Goal: Task Accomplishment & Management: Use online tool/utility

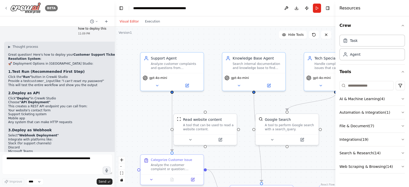
click at [5, 8] on icon at bounding box center [6, 8] width 4 height 4
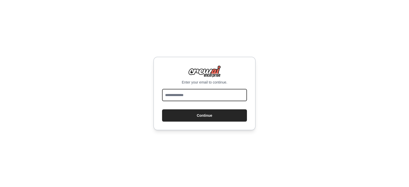
click at [207, 99] on input "email" at bounding box center [204, 95] width 85 height 12
type input "**********"
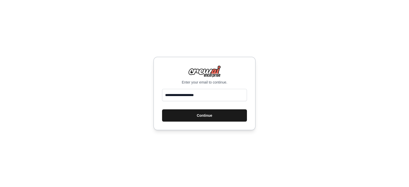
click at [210, 111] on button "Continue" at bounding box center [204, 115] width 85 height 12
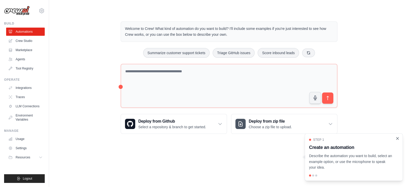
click at [398, 139] on icon "Close walkthrough" at bounding box center [397, 138] width 5 height 5
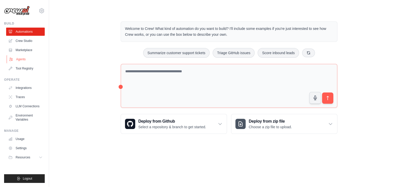
click at [25, 59] on link "Agents" at bounding box center [26, 59] width 39 height 8
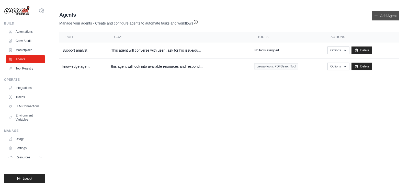
click at [391, 13] on link "Add Agent" at bounding box center [385, 15] width 27 height 9
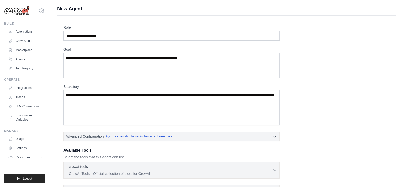
click at [348, 131] on div "Role Goal Backstory Advanced Configuration They can also be set in the code. Le…" at bounding box center [226, 126] width 326 height 203
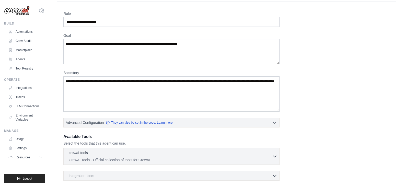
scroll to position [13, 0]
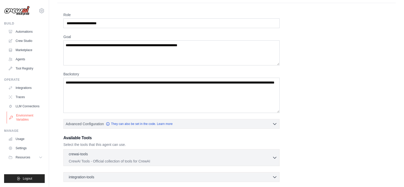
click at [26, 116] on link "Environment Variables" at bounding box center [26, 117] width 39 height 12
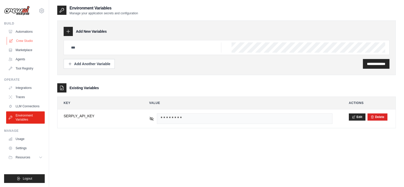
click at [30, 41] on link "Crew Studio" at bounding box center [26, 41] width 39 height 8
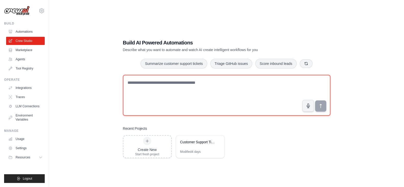
click at [207, 90] on textarea at bounding box center [227, 95] width 208 height 41
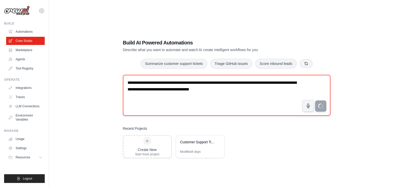
type textarea "**********"
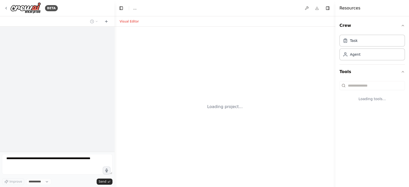
select select "****"
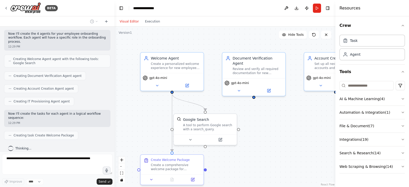
scroll to position [86, 0]
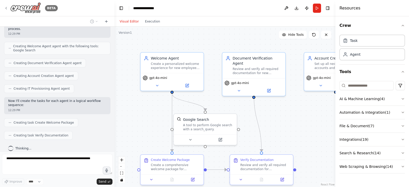
click at [5, 7] on icon at bounding box center [6, 8] width 4 height 4
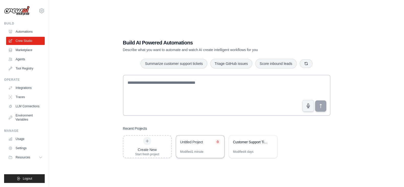
click at [217, 141] on icon at bounding box center [218, 142] width 2 height 2
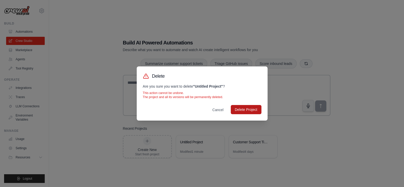
click at [241, 113] on button "Delete Project" at bounding box center [246, 109] width 31 height 9
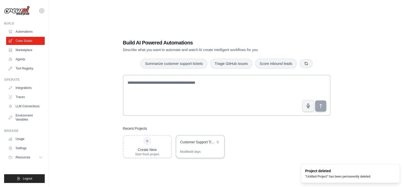
click at [206, 142] on div "Customer Support Ticket Resolution System" at bounding box center [197, 142] width 35 height 5
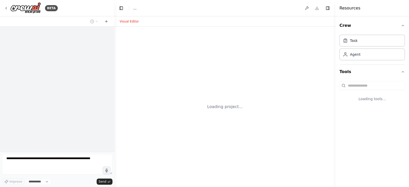
select select "****"
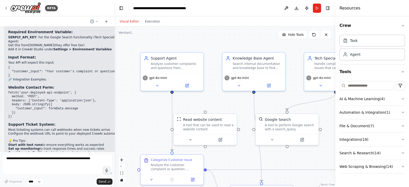
scroll to position [1093, 0]
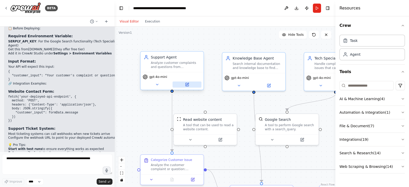
click at [188, 85] on icon at bounding box center [187, 84] width 3 height 3
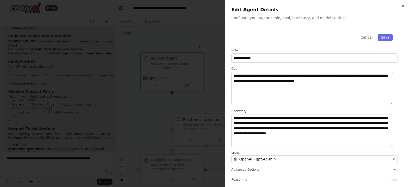
scroll to position [44, 0]
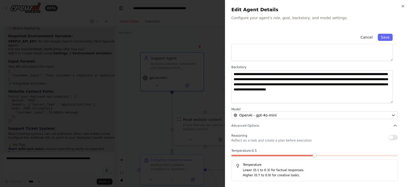
click at [367, 39] on button "Cancel" at bounding box center [366, 37] width 18 height 7
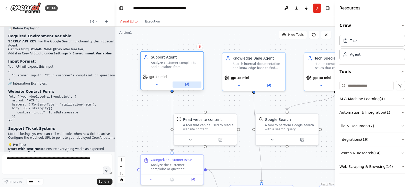
click at [183, 84] on button at bounding box center [187, 85] width 29 height 6
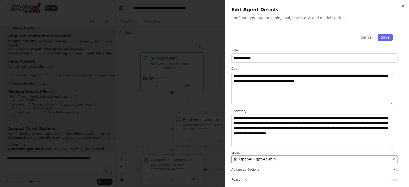
click at [308, 158] on div "OpenAI - gpt-4o-mini" at bounding box center [312, 159] width 156 height 5
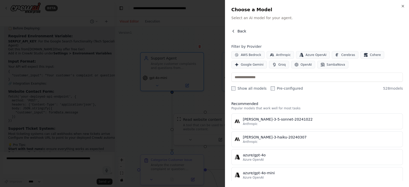
click at [242, 31] on span "Back" at bounding box center [241, 31] width 9 height 5
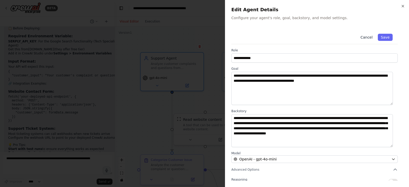
click at [367, 38] on button "Cancel" at bounding box center [366, 37] width 18 height 7
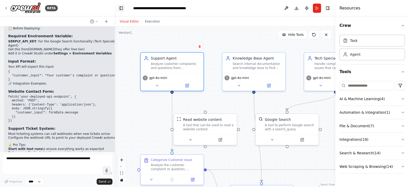
click at [123, 9] on button "Toggle Left Sidebar" at bounding box center [121, 8] width 7 height 7
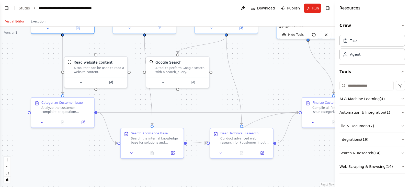
drag, startPoint x: 210, startPoint y: 140, endPoint x: 215, endPoint y: 82, distance: 58.0
click at [215, 82] on div ".deletable-edge-delete-btn { width: 20px; height: 20px; border: 0px solid #ffff…" at bounding box center [167, 107] width 335 height 161
click at [85, 119] on icon at bounding box center [83, 121] width 4 height 4
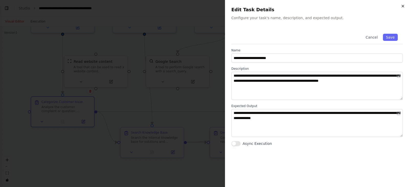
click at [404, 6] on icon "button" at bounding box center [403, 6] width 4 height 4
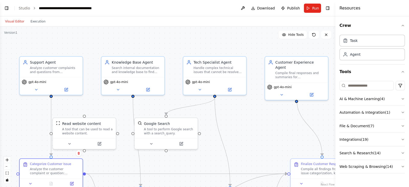
drag, startPoint x: 280, startPoint y: 82, endPoint x: 268, endPoint y: 151, distance: 70.0
click at [268, 151] on div ".deletable-edge-delete-btn { width: 20px; height: 20px; border: 0px solid #ffff…" at bounding box center [167, 107] width 335 height 161
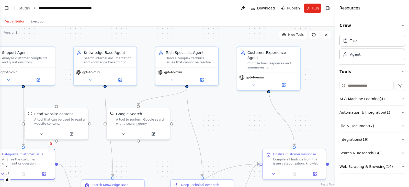
drag, startPoint x: 238, startPoint y: 130, endPoint x: 210, endPoint y: 114, distance: 32.2
click at [210, 114] on div ".deletable-edge-delete-btn { width: 20px; height: 20px; border: 0px solid #ffff…" at bounding box center [167, 107] width 335 height 161
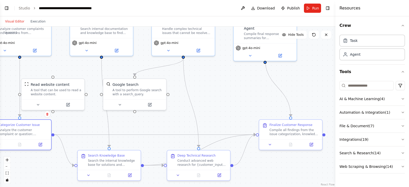
drag, startPoint x: 229, startPoint y: 132, endPoint x: 225, endPoint y: 103, distance: 29.9
click at [225, 103] on div ".deletable-edge-delete-btn { width: 20px; height: 20px; border: 0px solid #ffff…" at bounding box center [167, 107] width 335 height 161
click at [150, 103] on button at bounding box center [152, 103] width 29 height 6
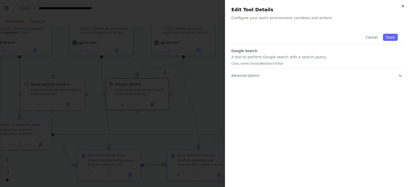
click at [402, 7] on icon "button" at bounding box center [403, 6] width 4 height 4
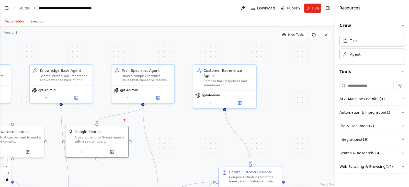
drag, startPoint x: 233, startPoint y: 92, endPoint x: 193, endPoint y: 140, distance: 62.4
click at [193, 140] on div ".deletable-edge-delete-btn { width: 20px; height: 20px; border: 0px solid #ffff…" at bounding box center [167, 107] width 335 height 161
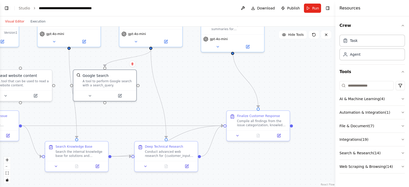
drag, startPoint x: 294, startPoint y: 119, endPoint x: 302, endPoint y: 63, distance: 56.8
click at [302, 63] on div ".deletable-edge-delete-btn { width: 20px; height: 20px; border: 0px solid #ffff…" at bounding box center [167, 107] width 335 height 161
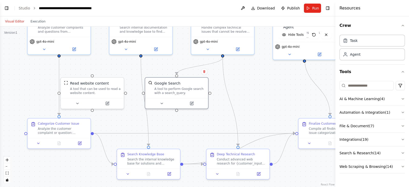
drag, startPoint x: 292, startPoint y: 82, endPoint x: 372, endPoint y: 90, distance: 79.9
click at [372, 90] on div "BETA I want to build a customer support ticket resolution workflow with below a…" at bounding box center [204, 93] width 409 height 187
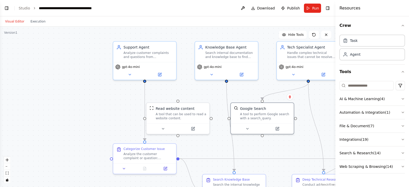
drag, startPoint x: 125, startPoint y: 119, endPoint x: 203, endPoint y: 144, distance: 81.8
click at [203, 144] on div ".deletable-edge-delete-btn { width: 20px; height: 20px; border: 0px solid #ffff…" at bounding box center [167, 107] width 335 height 161
click at [5, 5] on button "Toggle Left Sidebar" at bounding box center [6, 8] width 7 height 7
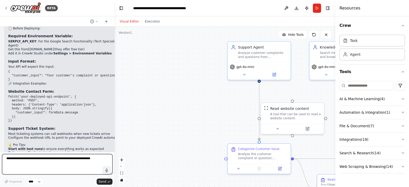
click at [59, 163] on textarea at bounding box center [57, 164] width 110 height 20
click at [121, 7] on button "Toggle Left Sidebar" at bounding box center [121, 8] width 7 height 7
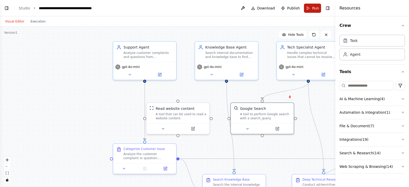
click at [315, 9] on span "Run" at bounding box center [315, 8] width 7 height 5
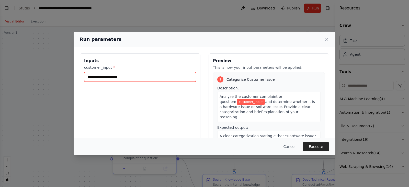
click at [143, 74] on input "customer_input *" at bounding box center [140, 77] width 112 height 10
type input "**********"
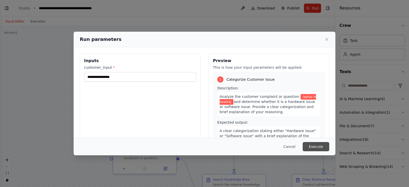
click at [317, 146] on button "Execute" at bounding box center [316, 146] width 27 height 9
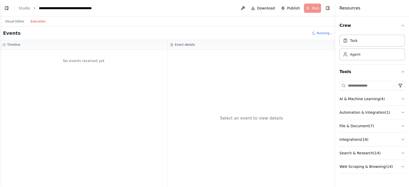
click at [42, 22] on button "Execution" at bounding box center [37, 21] width 21 height 6
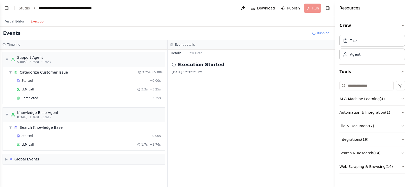
scroll to position [9, 0]
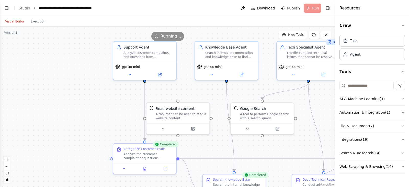
click at [16, 22] on button "Visual Editor" at bounding box center [14, 21] width 25 height 6
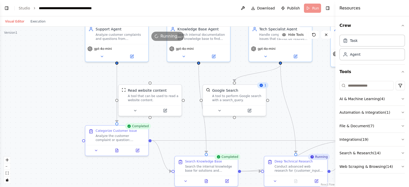
drag, startPoint x: 51, startPoint y: 100, endPoint x: 23, endPoint y: 82, distance: 33.3
click at [23, 82] on div ".deletable-edge-delete-btn { width: 20px; height: 20px; border: 0px solid #ffff…" at bounding box center [167, 107] width 335 height 161
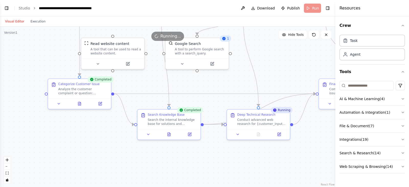
drag, startPoint x: 40, startPoint y: 156, endPoint x: 0, endPoint y: 109, distance: 61.5
click at [0, 109] on div ".deletable-edge-delete-btn { width: 20px; height: 20px; border: 0px solid #ffff…" at bounding box center [167, 107] width 335 height 161
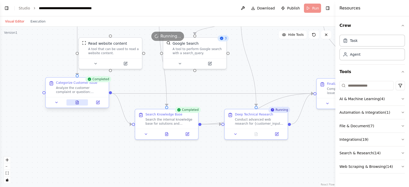
click at [77, 101] on icon at bounding box center [77, 102] width 3 height 3
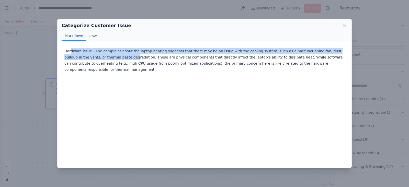
drag, startPoint x: 70, startPoint y: 51, endPoint x: 93, endPoint y: 56, distance: 23.4
click at [93, 56] on p "Hardware issue - The complaint about the laptop heating suggests that there may…" at bounding box center [204, 60] width 280 height 25
click at [345, 25] on icon at bounding box center [344, 25] width 5 height 5
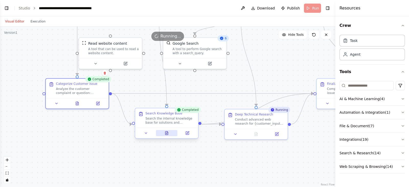
click at [167, 136] on button at bounding box center [167, 133] width 22 height 6
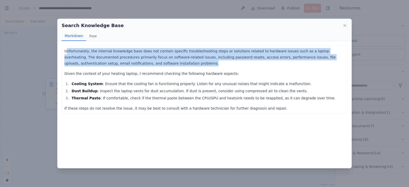
drag, startPoint x: 68, startPoint y: 50, endPoint x: 200, endPoint y: 65, distance: 133.2
click at [200, 65] on p "Unfortunately, the internal knowledge base does not contain specific troublesho…" at bounding box center [204, 57] width 280 height 18
click at [344, 28] on icon at bounding box center [344, 25] width 5 height 5
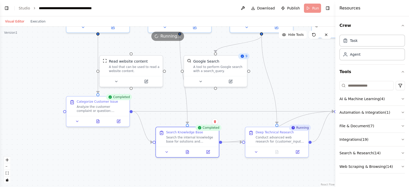
drag, startPoint x: 243, startPoint y: 147, endPoint x: 264, endPoint y: 165, distance: 27.6
click at [264, 165] on div ".deletable-edge-delete-btn { width: 20px; height: 20px; border: 0px solid #ffff…" at bounding box center [167, 107] width 335 height 161
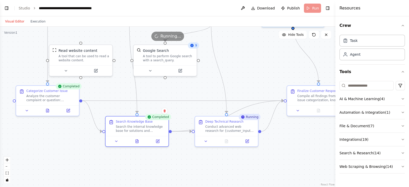
drag, startPoint x: 259, startPoint y: 170, endPoint x: 208, endPoint y: 159, distance: 52.2
click at [208, 159] on div ".deletable-edge-delete-btn { width: 20px; height: 20px; border: 0px solid #ffff…" at bounding box center [167, 107] width 335 height 161
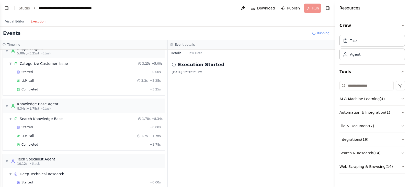
click at [41, 19] on button "Execution" at bounding box center [37, 21] width 21 height 6
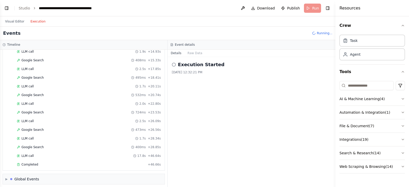
scroll to position [255, 0]
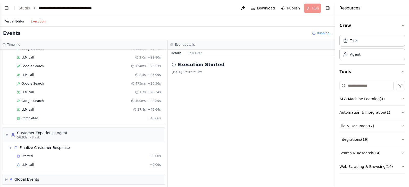
click at [14, 20] on button "Visual Editor" at bounding box center [14, 21] width 25 height 6
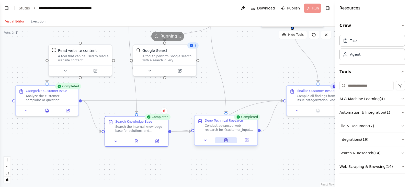
click at [226, 141] on icon at bounding box center [226, 140] width 3 height 3
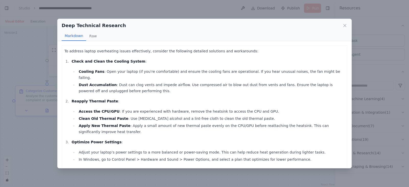
scroll to position [111, 0]
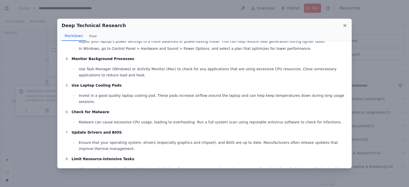
click at [344, 26] on icon at bounding box center [344, 25] width 5 height 5
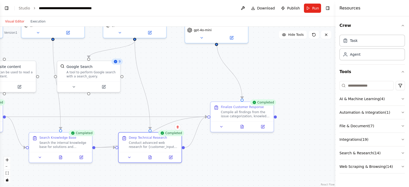
drag, startPoint x: 300, startPoint y: 143, endPoint x: 221, endPoint y: 163, distance: 81.3
click at [221, 163] on div ".deletable-edge-delete-btn { width: 20px; height: 20px; border: 0px solid #ffff…" at bounding box center [167, 107] width 335 height 161
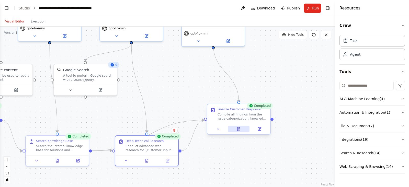
click at [240, 129] on icon at bounding box center [239, 129] width 4 height 4
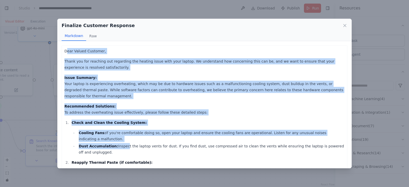
drag, startPoint x: 66, startPoint y: 50, endPoint x: 120, endPoint y: 136, distance: 101.6
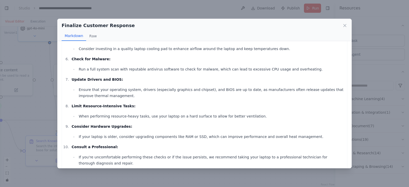
scroll to position [0, 0]
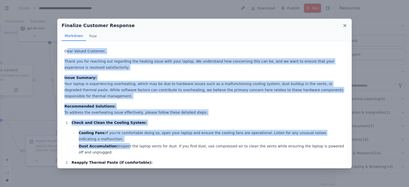
click at [344, 27] on icon at bounding box center [344, 25] width 5 height 5
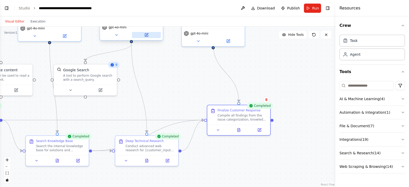
click at [147, 35] on icon at bounding box center [146, 34] width 3 height 3
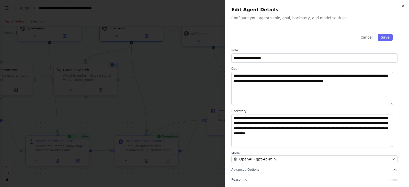
click at [405, 6] on div "**********" at bounding box center [317, 93] width 184 height 187
click at [358, 38] on button "Cancel" at bounding box center [366, 37] width 18 height 7
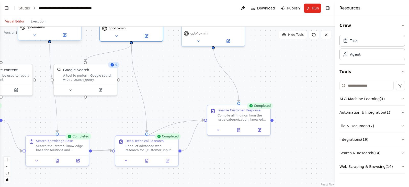
click at [68, 38] on div "gpt-4o-mini" at bounding box center [49, 31] width 63 height 18
click at [65, 37] on icon at bounding box center [65, 35] width 4 height 4
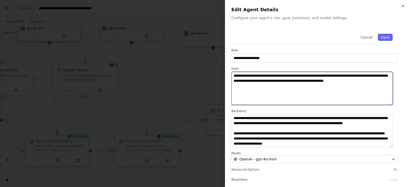
click at [388, 82] on textarea "**********" at bounding box center [312, 88] width 162 height 33
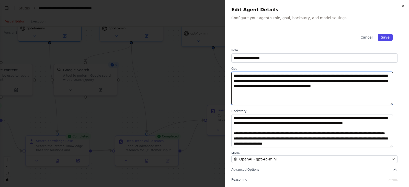
type textarea "**********"
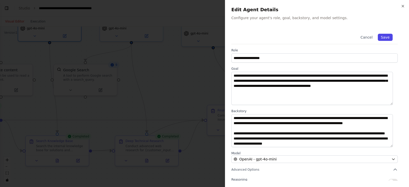
click at [383, 36] on button "Save" at bounding box center [385, 37] width 15 height 7
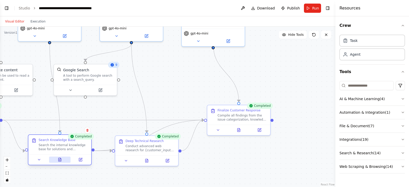
click at [58, 159] on icon at bounding box center [60, 160] width 4 height 4
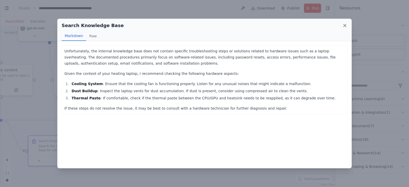
click at [343, 27] on icon at bounding box center [344, 25] width 5 height 5
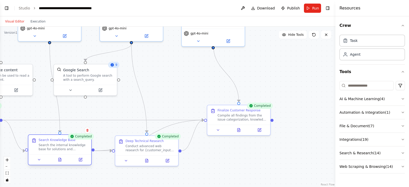
click at [81, 163] on div at bounding box center [59, 159] width 63 height 10
click at [80, 160] on icon at bounding box center [81, 159] width 2 height 2
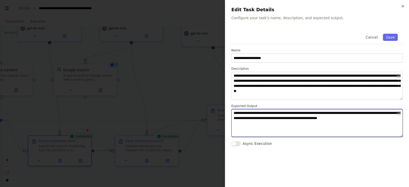
click at [274, 113] on textarea "**********" at bounding box center [317, 123] width 172 height 28
click at [246, 112] on textarea "**********" at bounding box center [317, 123] width 172 height 28
click at [361, 119] on textarea "**********" at bounding box center [317, 123] width 172 height 28
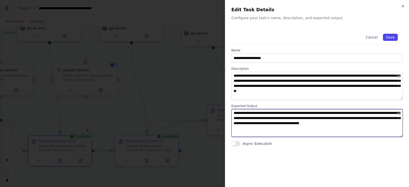
type textarea "**********"
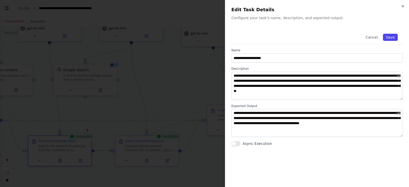
click at [395, 36] on button "Save" at bounding box center [390, 37] width 15 height 7
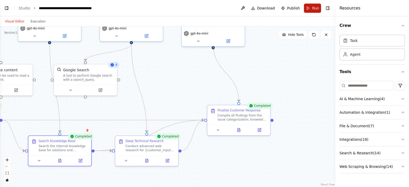
click at [313, 9] on span "Run" at bounding box center [315, 8] width 7 height 5
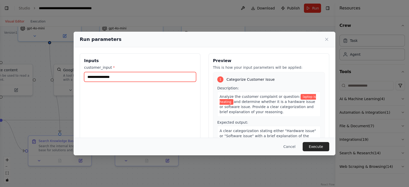
click at [139, 76] on input "**********" at bounding box center [140, 77] width 112 height 10
click at [326, 40] on icon at bounding box center [326, 39] width 5 height 5
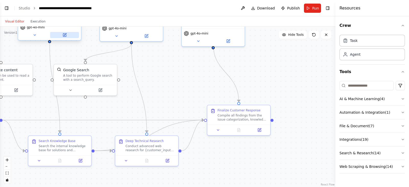
click at [66, 37] on button at bounding box center [64, 35] width 29 height 6
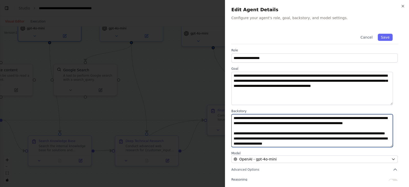
click at [291, 131] on textarea at bounding box center [312, 130] width 162 height 33
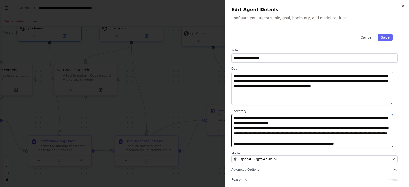
scroll to position [70, 0]
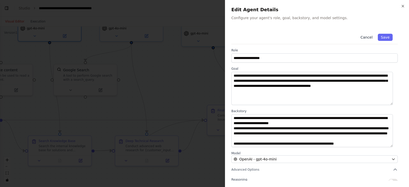
click at [365, 36] on button "Cancel" at bounding box center [366, 37] width 18 height 7
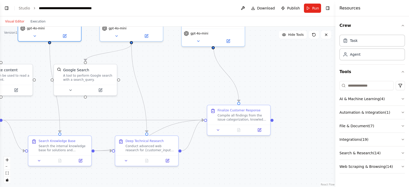
click at [317, 13] on header "**********" at bounding box center [167, 8] width 335 height 16
click at [316, 10] on span "Run" at bounding box center [315, 8] width 7 height 5
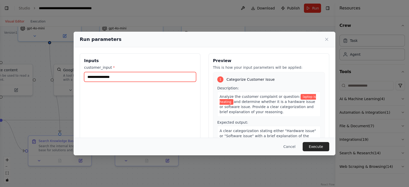
click at [171, 76] on input "**********" at bounding box center [140, 77] width 112 height 10
type input "**********"
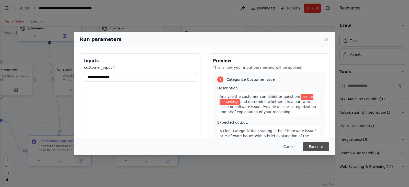
click at [319, 147] on button "Execute" at bounding box center [316, 146] width 27 height 9
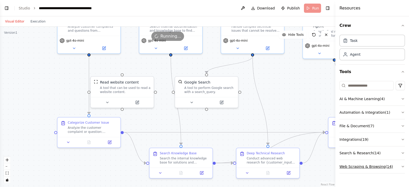
drag, startPoint x: 246, startPoint y: 158, endPoint x: 367, endPoint y: 170, distance: 121.8
click at [367, 170] on div "BETA I want to build a customer support ticket resolution workflow with below a…" at bounding box center [204, 93] width 409 height 187
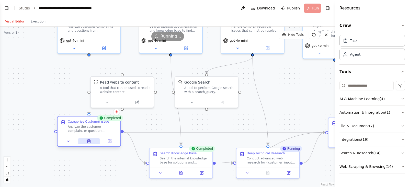
click at [88, 144] on button at bounding box center [89, 141] width 22 height 6
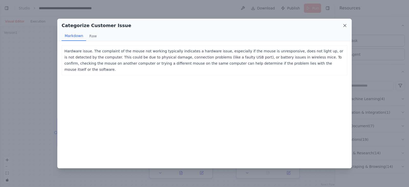
click at [344, 27] on icon at bounding box center [344, 25] width 5 height 5
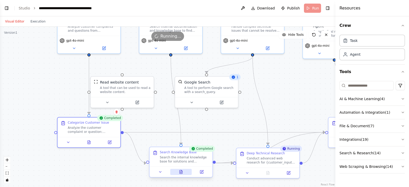
click at [180, 170] on icon at bounding box center [181, 171] width 3 height 3
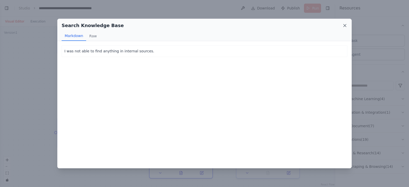
click at [346, 24] on icon at bounding box center [345, 25] width 3 height 3
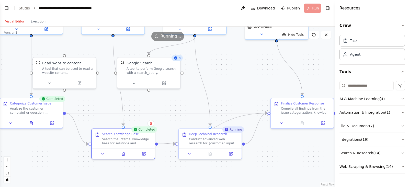
drag, startPoint x: 307, startPoint y: 91, endPoint x: 246, endPoint y: 72, distance: 64.1
click at [246, 72] on div ".deletable-edge-delete-btn { width: 20px; height: 20px; border: 0px solid #ffff…" at bounding box center [167, 107] width 335 height 161
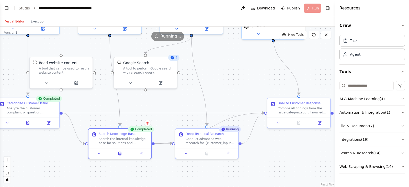
click at [246, 72] on div ".deletable-edge-delete-btn { width: 20px; height: 20px; border: 0px solid #ffff…" at bounding box center [167, 107] width 335 height 161
click at [163, 83] on button at bounding box center [160, 82] width 29 height 6
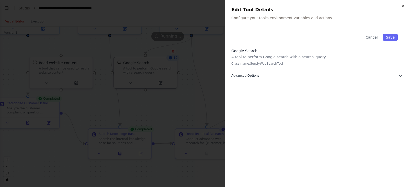
click at [402, 77] on icon "button" at bounding box center [400, 75] width 5 height 5
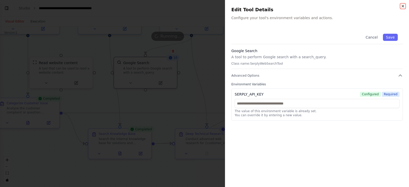
click at [402, 7] on icon "button" at bounding box center [403, 6] width 2 height 2
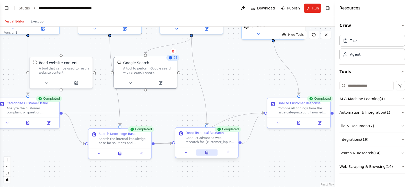
click at [206, 155] on button at bounding box center [207, 153] width 22 height 6
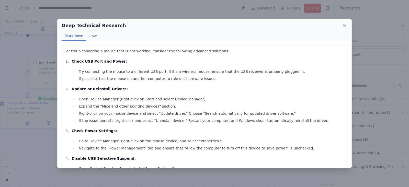
click at [345, 24] on icon at bounding box center [344, 25] width 5 height 5
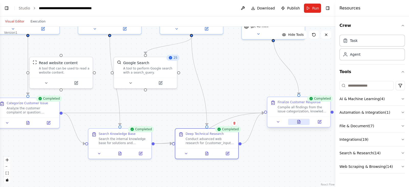
click at [298, 122] on icon at bounding box center [298, 122] width 1 height 0
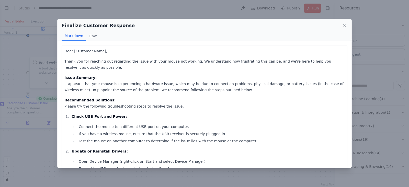
click at [344, 27] on icon at bounding box center [344, 25] width 5 height 5
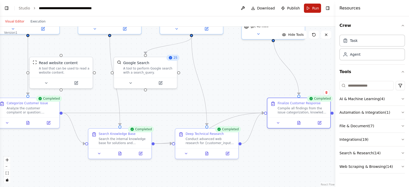
click at [316, 7] on span "Run" at bounding box center [315, 8] width 7 height 5
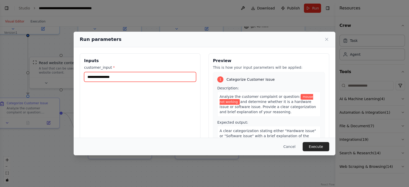
click at [151, 79] on input "**********" at bounding box center [140, 77] width 112 height 10
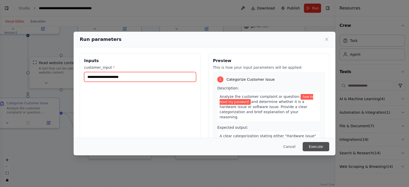
type input "**********"
click at [320, 146] on button "Execute" at bounding box center [316, 146] width 27 height 9
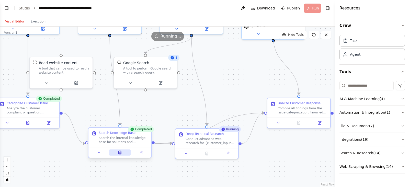
click at [119, 153] on icon at bounding box center [120, 152] width 3 height 3
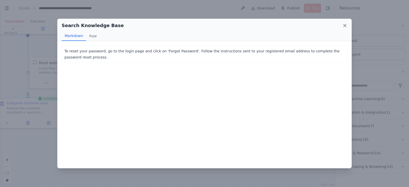
click at [342, 24] on icon at bounding box center [344, 25] width 5 height 5
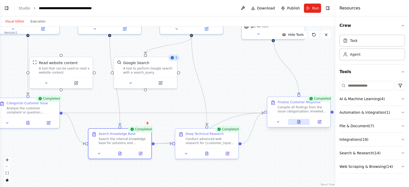
click at [297, 123] on icon at bounding box center [299, 122] width 4 height 4
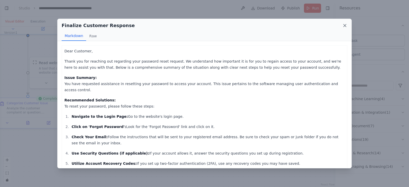
click at [345, 25] on icon at bounding box center [344, 25] width 5 height 5
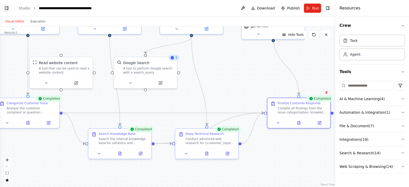
click at [7, 9] on button "Toggle Left Sidebar" at bounding box center [6, 8] width 7 height 7
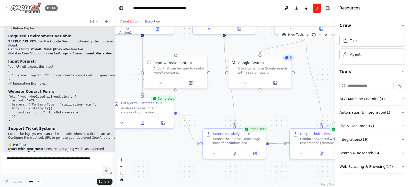
click at [7, 11] on div "BETA" at bounding box center [31, 8] width 54 height 12
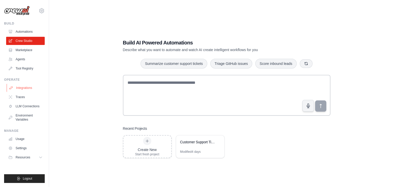
click at [33, 89] on link "Integrations" at bounding box center [26, 88] width 39 height 8
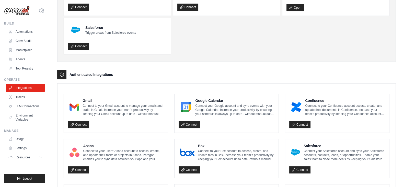
scroll to position [60, 0]
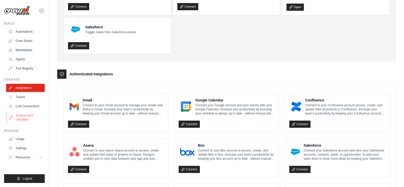
click at [28, 119] on link "Environment Variables" at bounding box center [26, 117] width 39 height 12
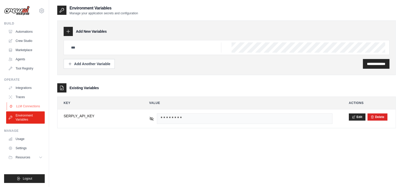
click at [27, 105] on link "LLM Connections" at bounding box center [26, 106] width 39 height 8
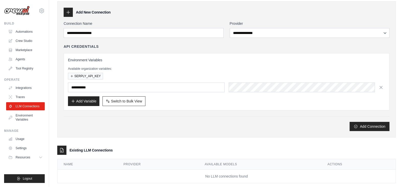
scroll to position [28, 0]
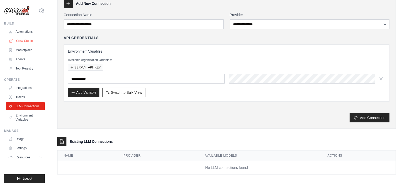
click at [31, 37] on link "Crew Studio" at bounding box center [26, 41] width 39 height 8
